Goal: Navigation & Orientation: Find specific page/section

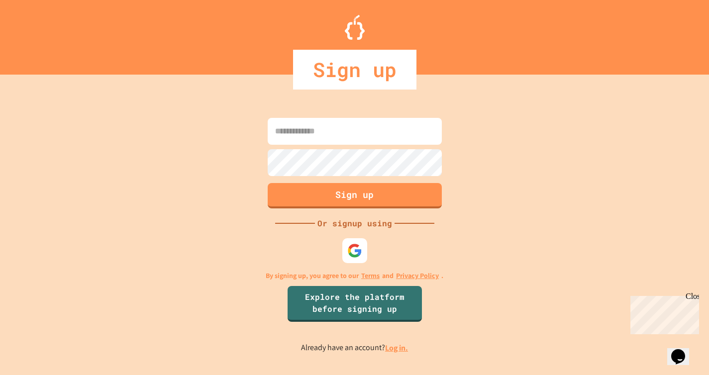
click at [365, 130] on input at bounding box center [355, 131] width 174 height 27
click at [357, 249] on img at bounding box center [354, 251] width 16 height 16
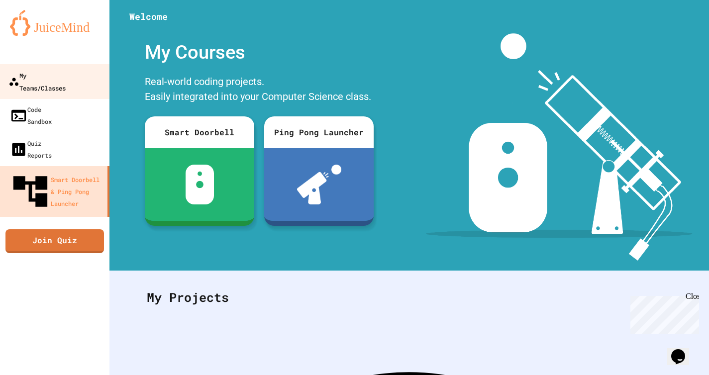
click at [64, 74] on div "My Teams/Classes" at bounding box center [36, 81] width 57 height 24
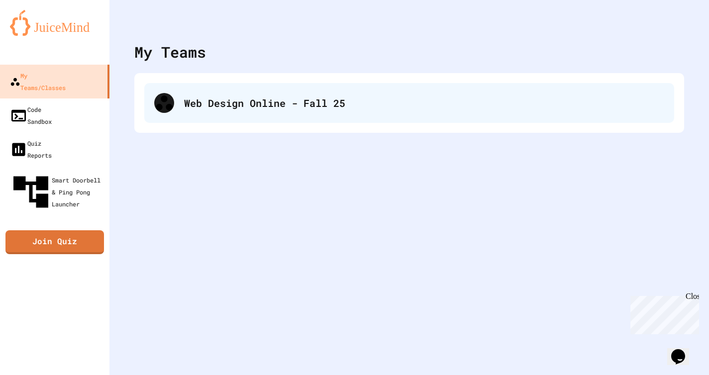
click at [222, 115] on div "Web Design Online - Fall 25" at bounding box center [409, 103] width 530 height 40
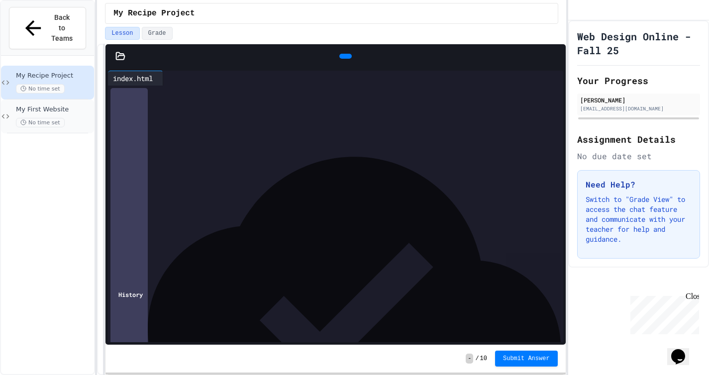
click at [73, 106] on span "My First Website" at bounding box center [54, 110] width 76 height 8
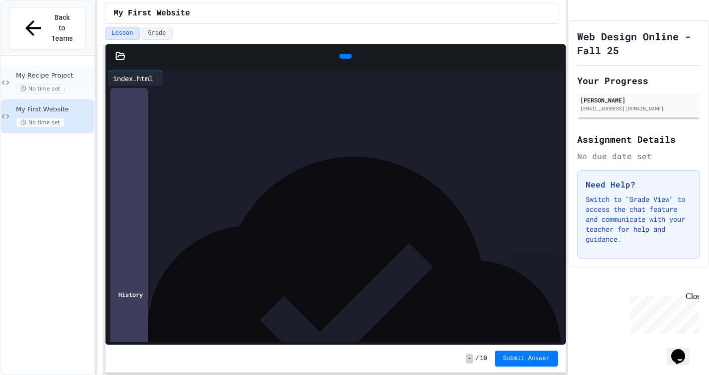
click at [70, 72] on span "My Recipe Project" at bounding box center [54, 76] width 76 height 8
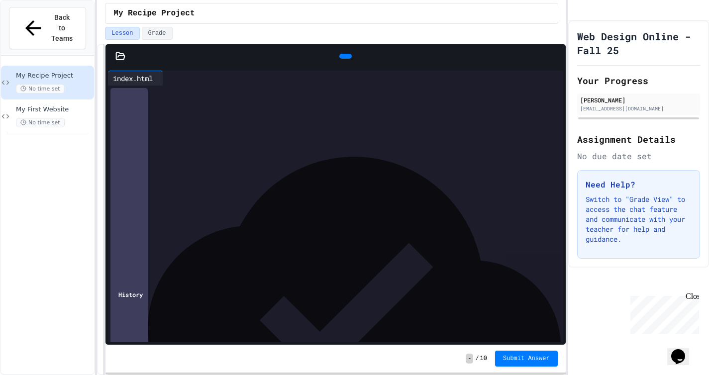
click at [146, 100] on div at bounding box center [343, 93] width 440 height 14
click at [197, 100] on div at bounding box center [343, 93] width 440 height 14
drag, startPoint x: 197, startPoint y: 90, endPoint x: 119, endPoint y: 99, distance: 78.7
click at [119, 86] on div "**********" at bounding box center [335, 86] width 455 height 0
click at [68, 118] on div "No time set" at bounding box center [54, 122] width 76 height 9
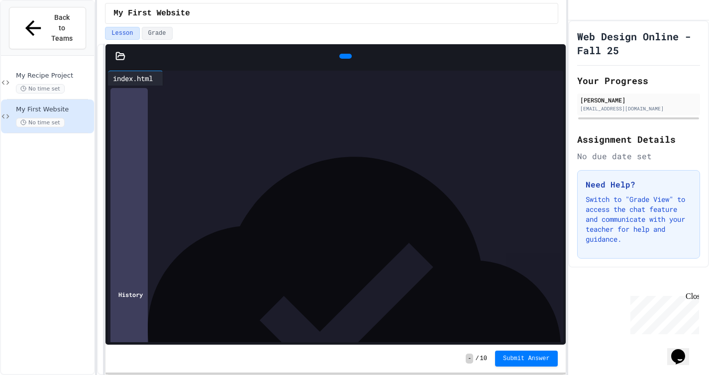
click at [122, 76] on div "index.html" at bounding box center [133, 78] width 50 height 10
click at [120, 56] on icon at bounding box center [120, 56] width 10 height 10
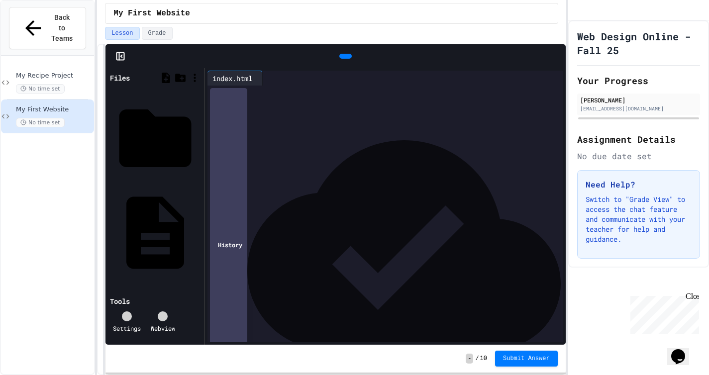
click at [164, 319] on icon at bounding box center [169, 323] width 10 height 8
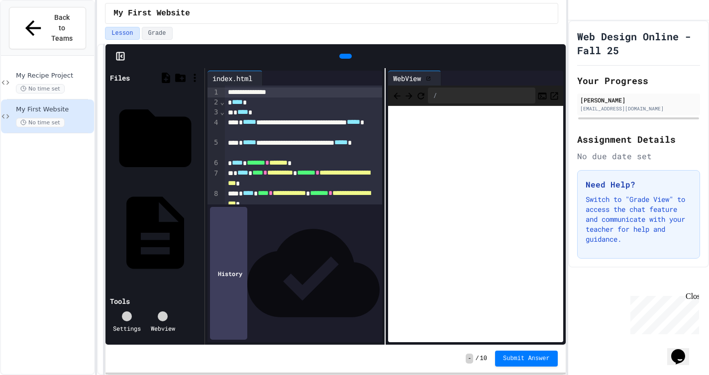
click at [431, 76] on icon at bounding box center [428, 78] width 5 height 5
